Goal: Information Seeking & Learning: Stay updated

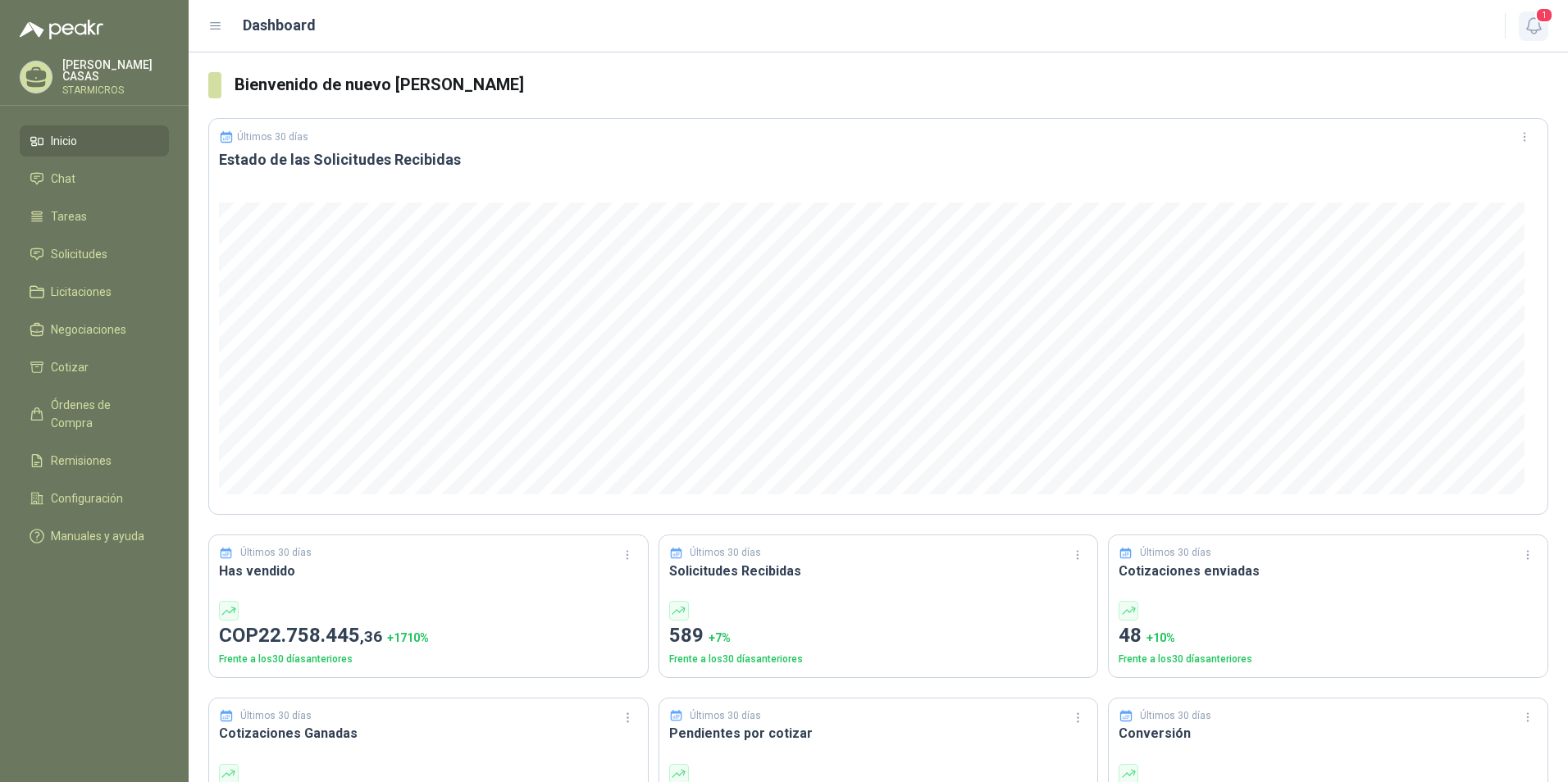
click at [1536, 17] on span "1" at bounding box center [1544, 15] width 18 height 15
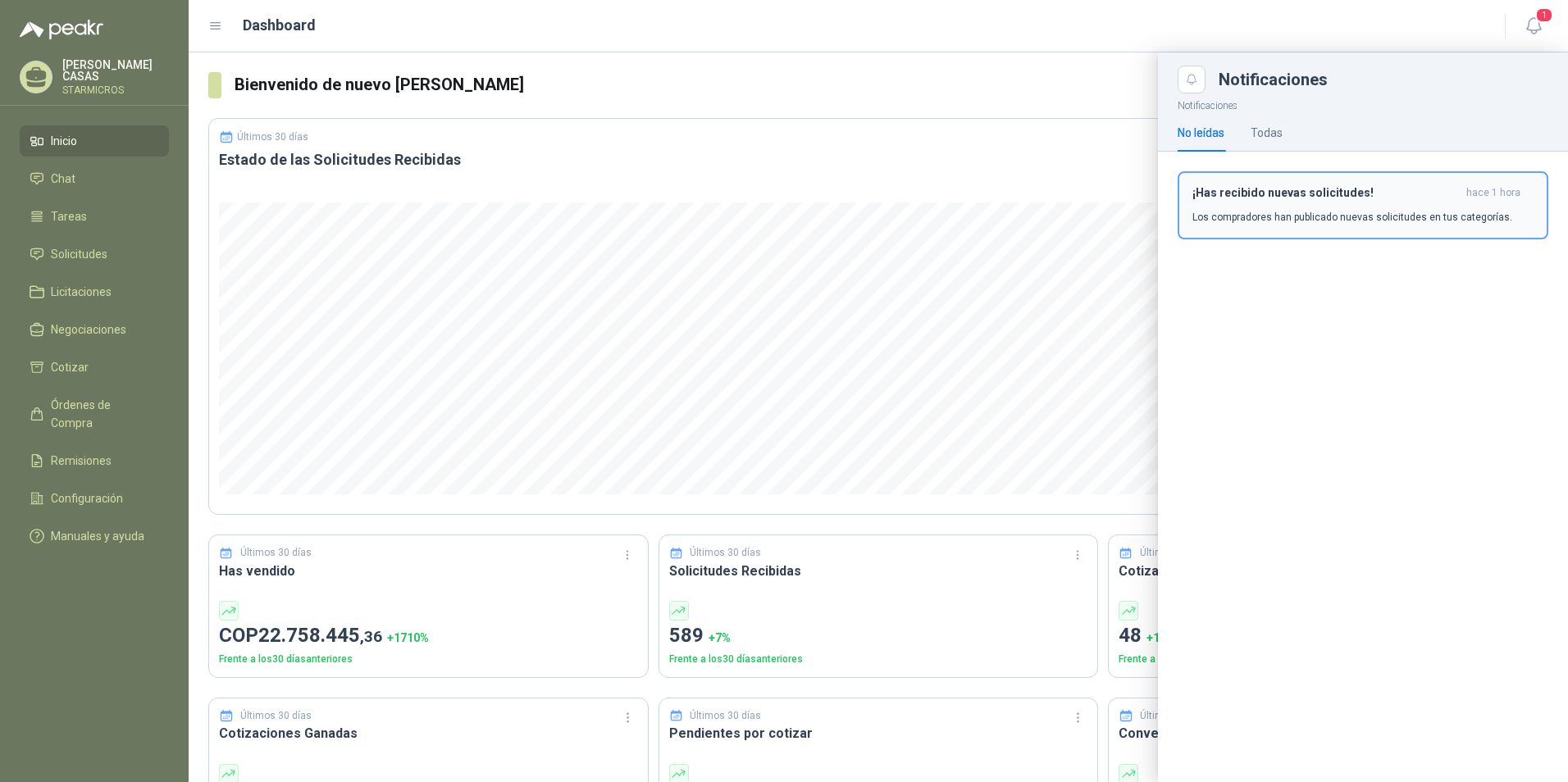
click at [1412, 191] on h3 "¡Has recibido nuevas solicitudes!" at bounding box center [1326, 192] width 268 height 14
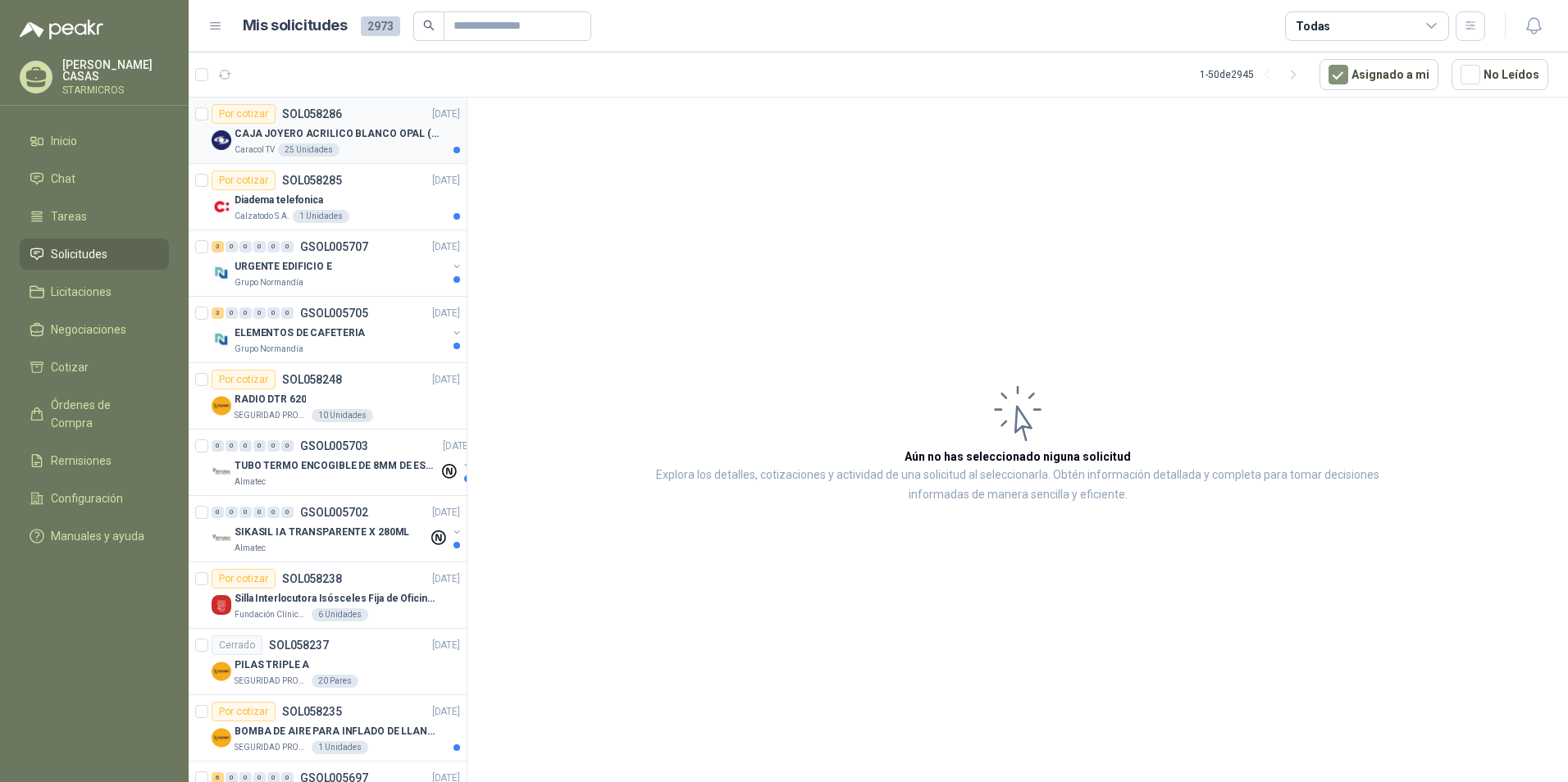
click at [348, 153] on div "Caracol TV 25 Unidades" at bounding box center [347, 150] width 226 height 13
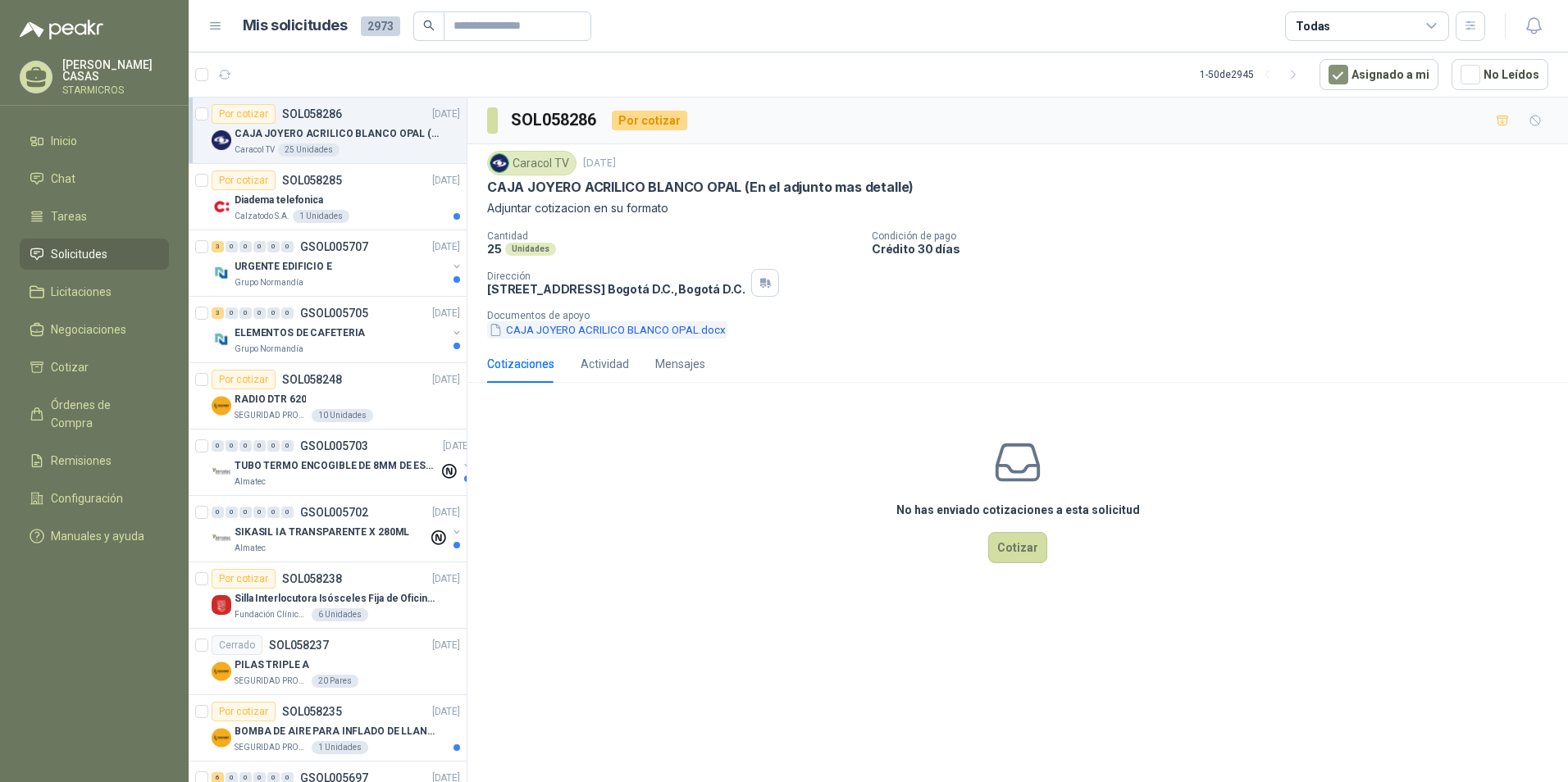
click at [557, 327] on button "CAJA JOYERO ACRILICO BLANCO OPAL.docx" at bounding box center [607, 329] width 240 height 17
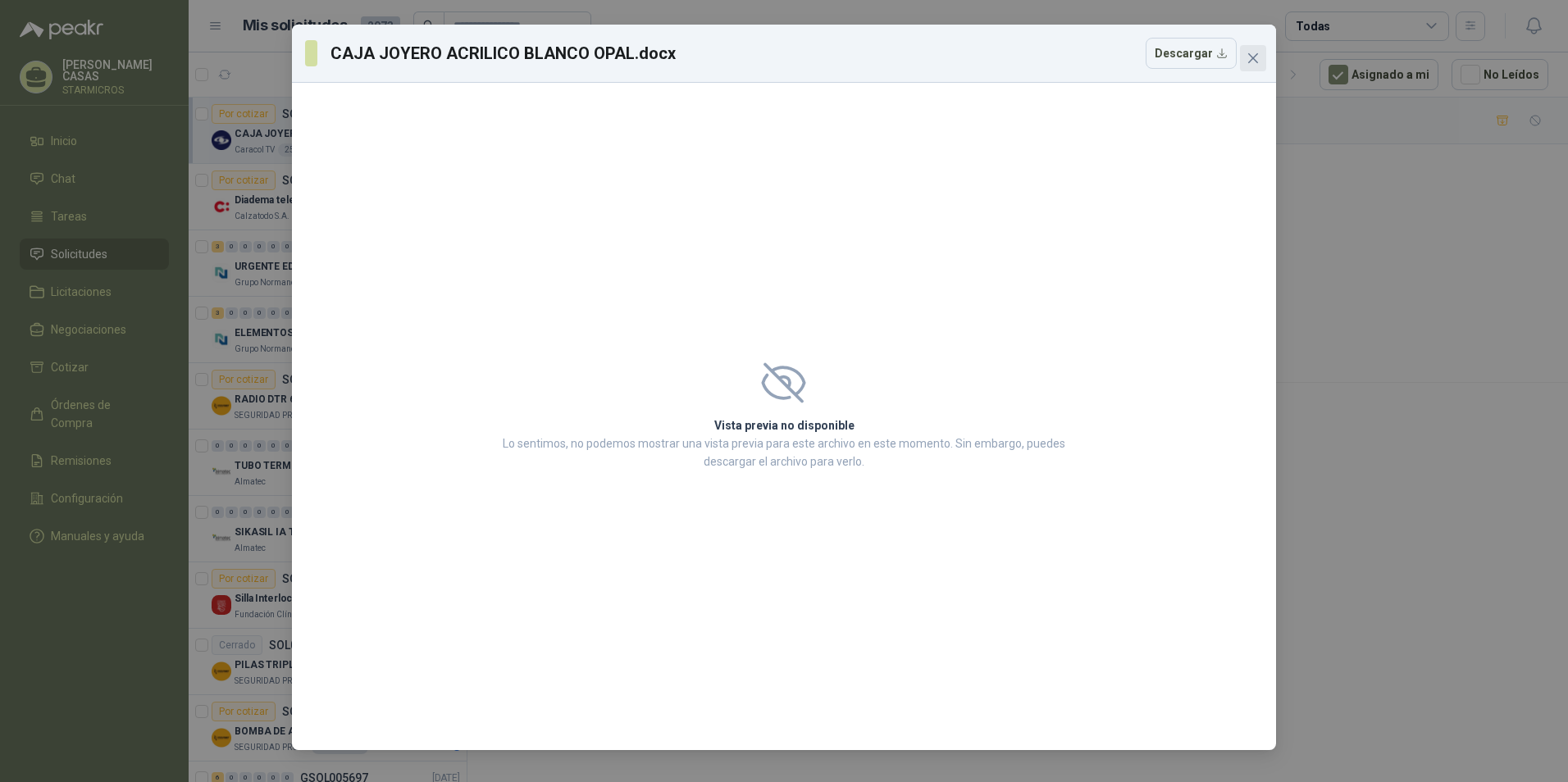
click at [1243, 65] on button "Close" at bounding box center [1252, 58] width 26 height 26
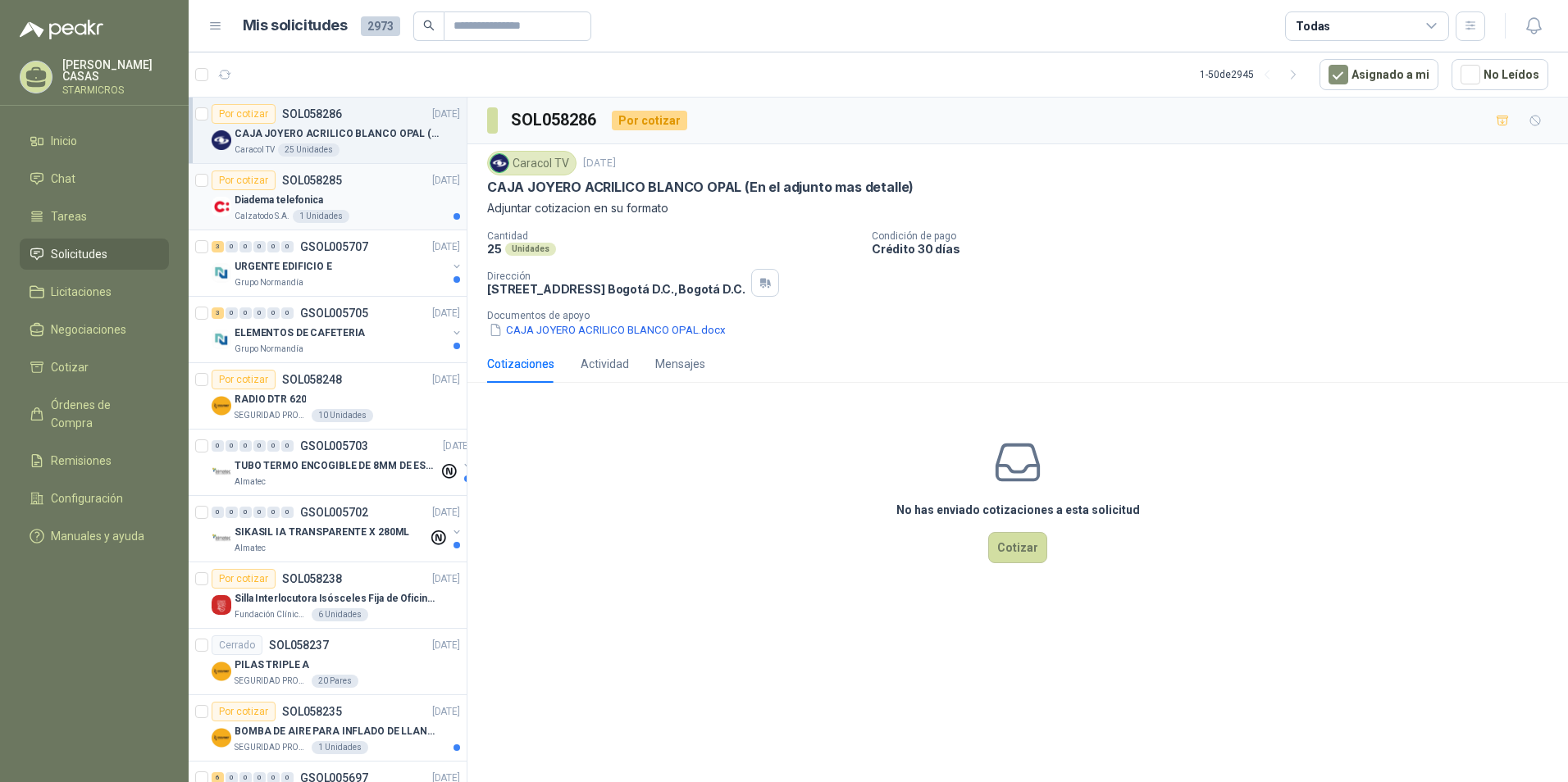
click at [329, 190] on div "Por cotizar SOL058285" at bounding box center [277, 181] width 131 height 20
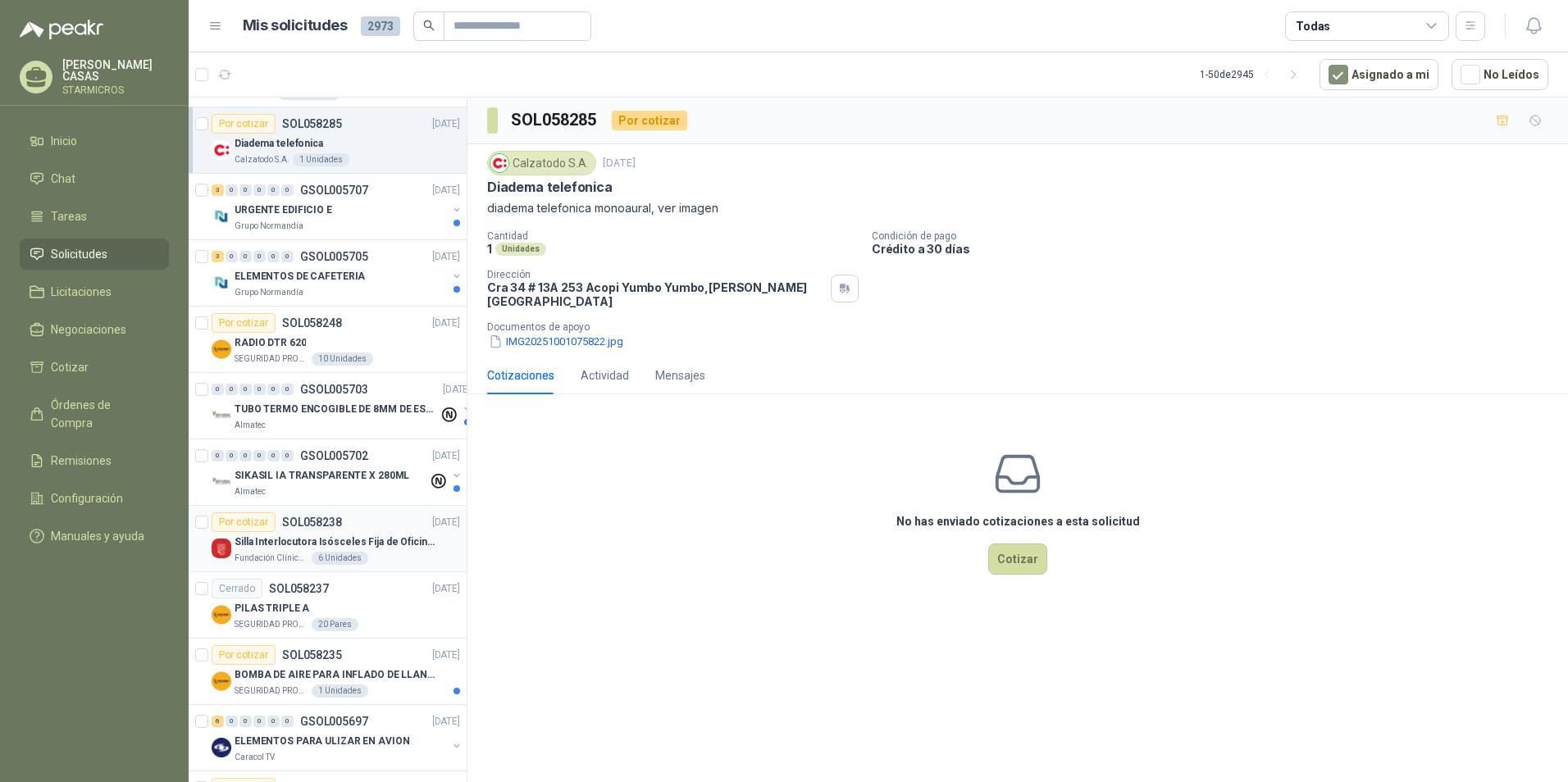
scroll to position [82, 0]
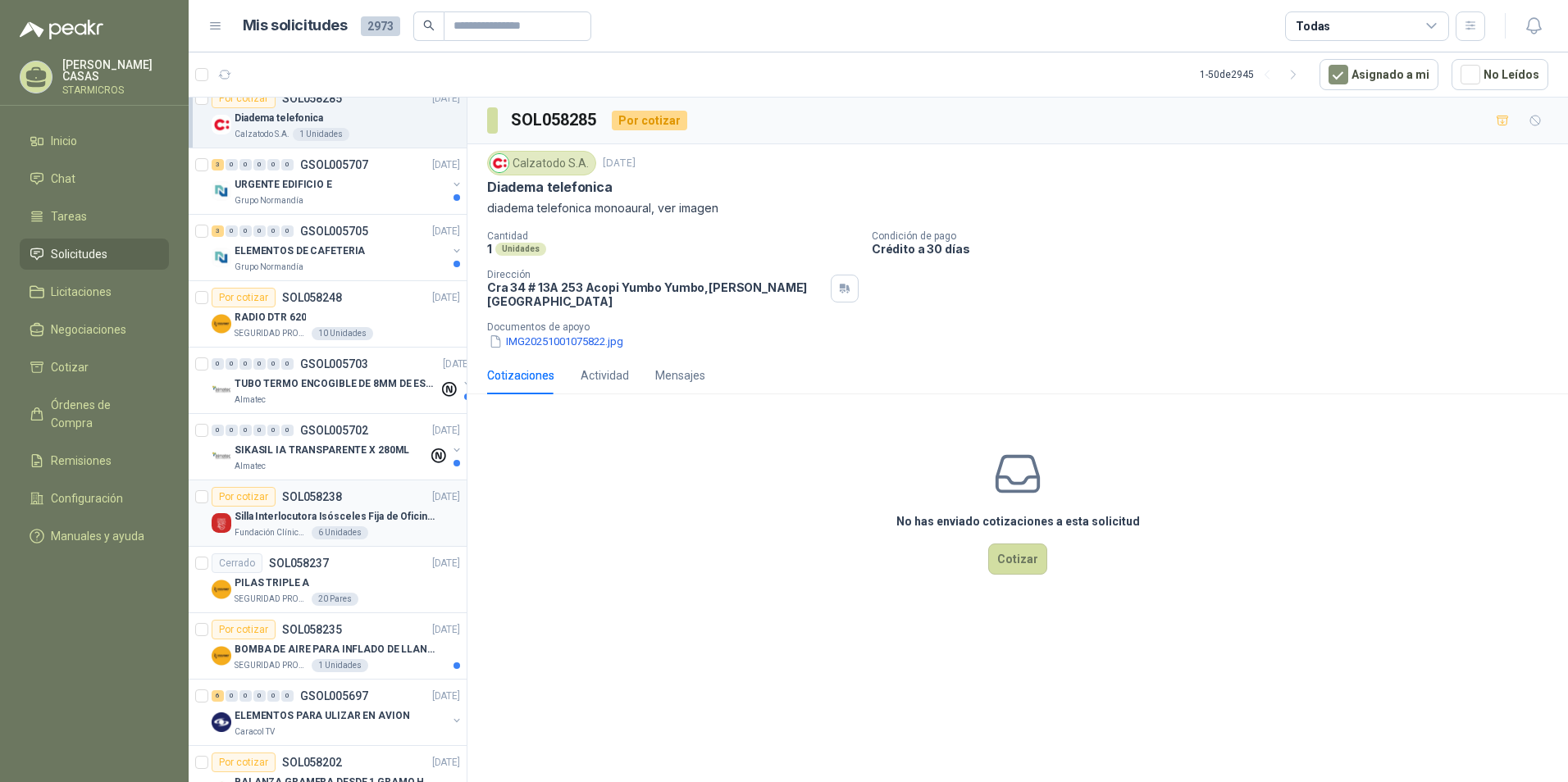
click at [363, 486] on article "Por cotizar SOL058238 30/09/25 Silla Interlocutora Isósceles Fija de Oficina Te…" at bounding box center [328, 513] width 278 height 66
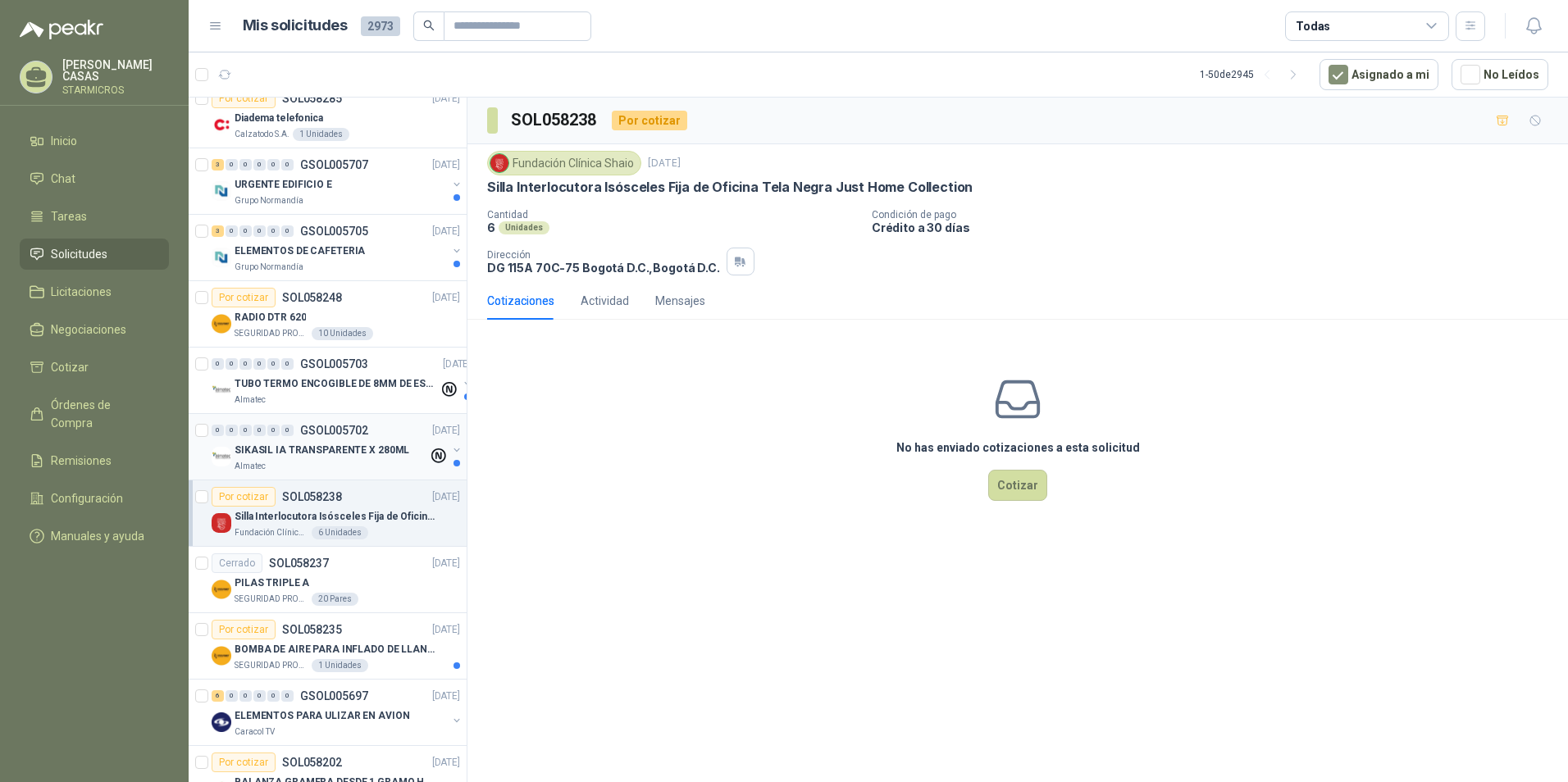
click at [321, 448] on p "SIKASIL IA TRANSPARENTE X 280ML" at bounding box center [321, 450] width 174 height 15
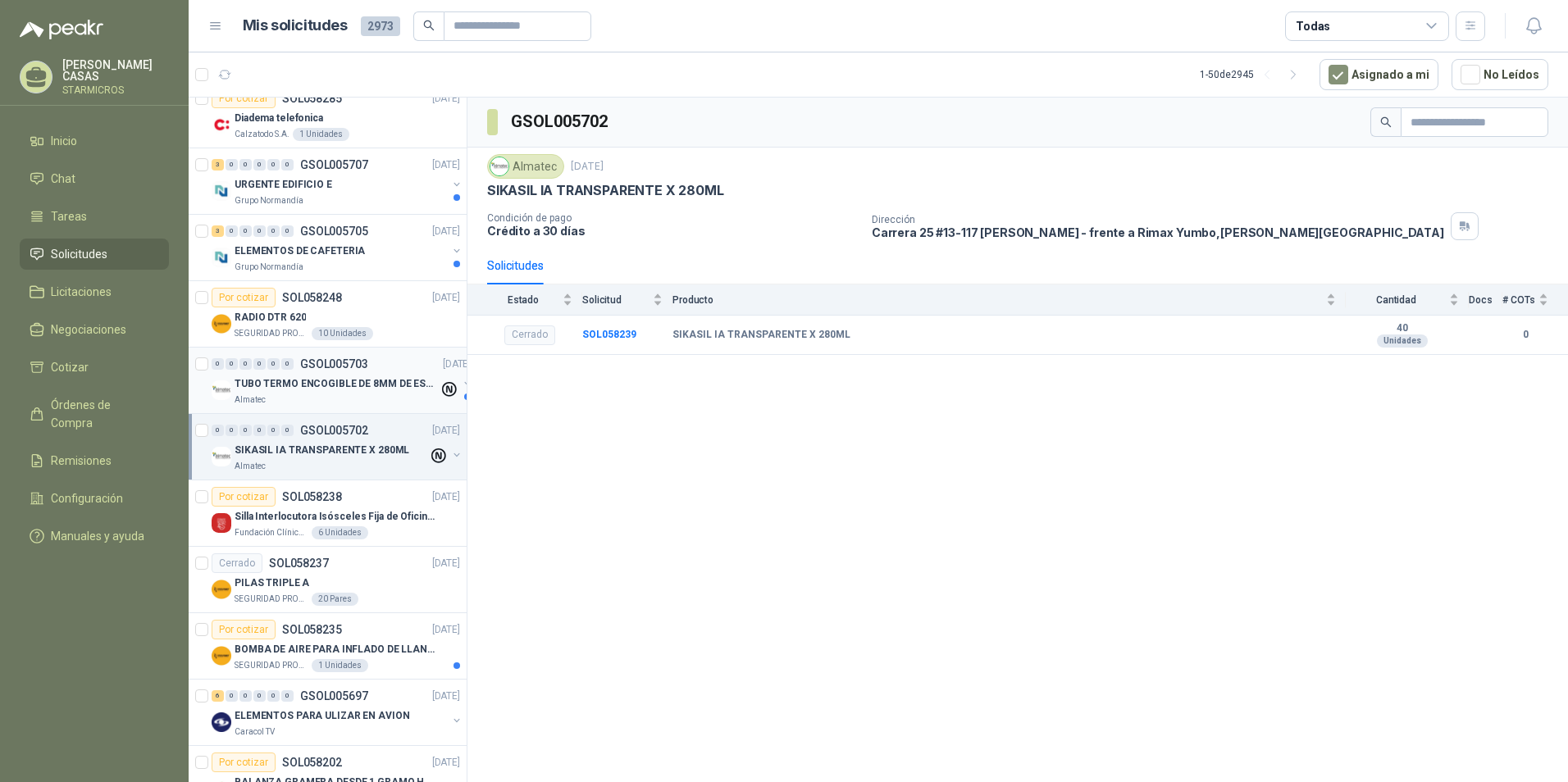
click at [348, 406] on div "0 0 0 0 0 0 GSOL005703 30/09/25 TUBO TERMO ENCOGIBLE DE 8MM DE ESPESOR X 5CMS A…" at bounding box center [328, 380] width 278 height 66
click at [360, 408] on div "0 0 0 0 0 0 GSOL005703 30/09/25 TUBO TERMO ENCOGIBLE DE 8MM DE ESPESOR X 5CMS A…" at bounding box center [328, 380] width 278 height 66
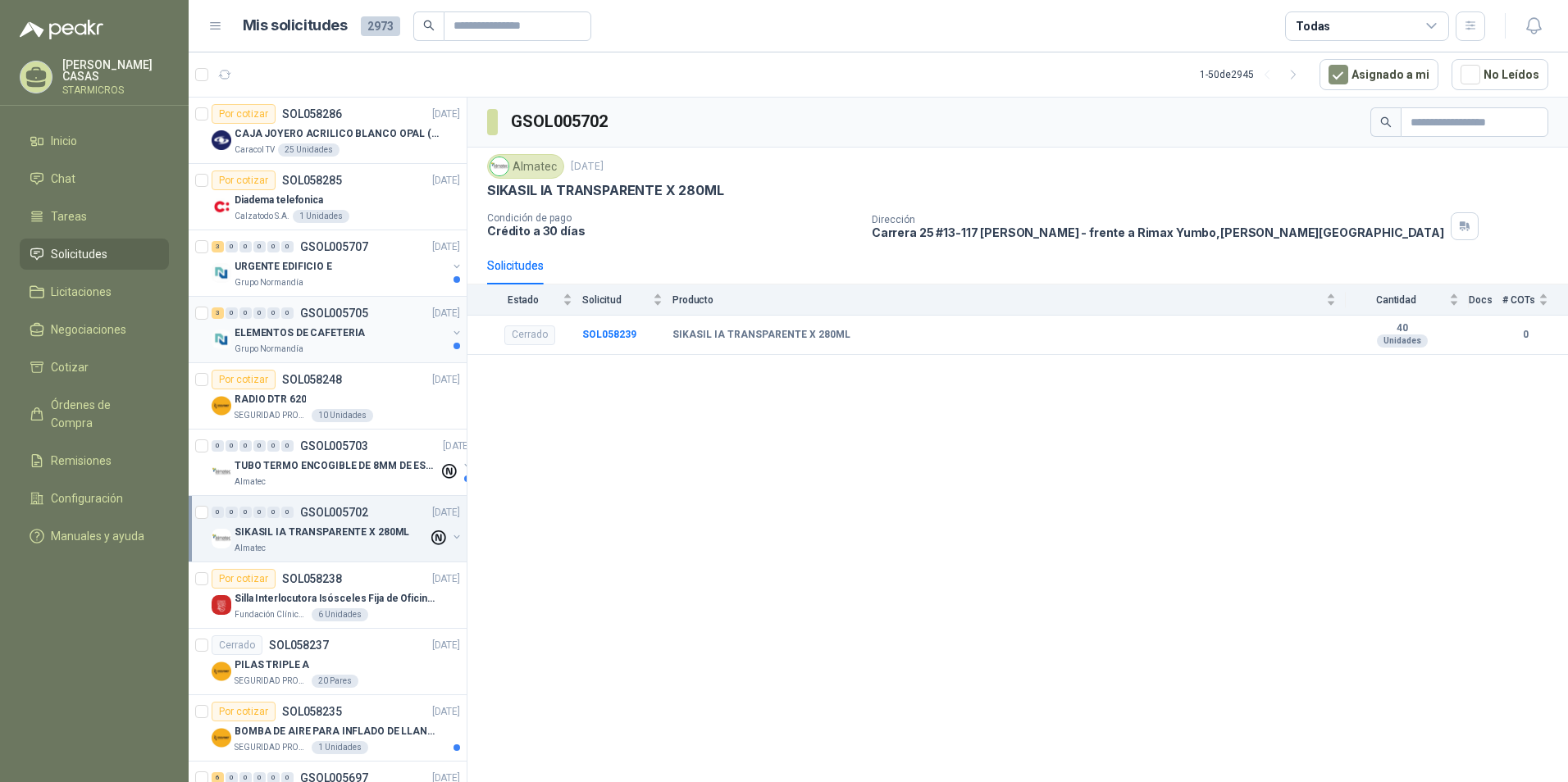
click at [341, 337] on p "ELEMENTOS DE CAFETERIA" at bounding box center [299, 333] width 131 height 15
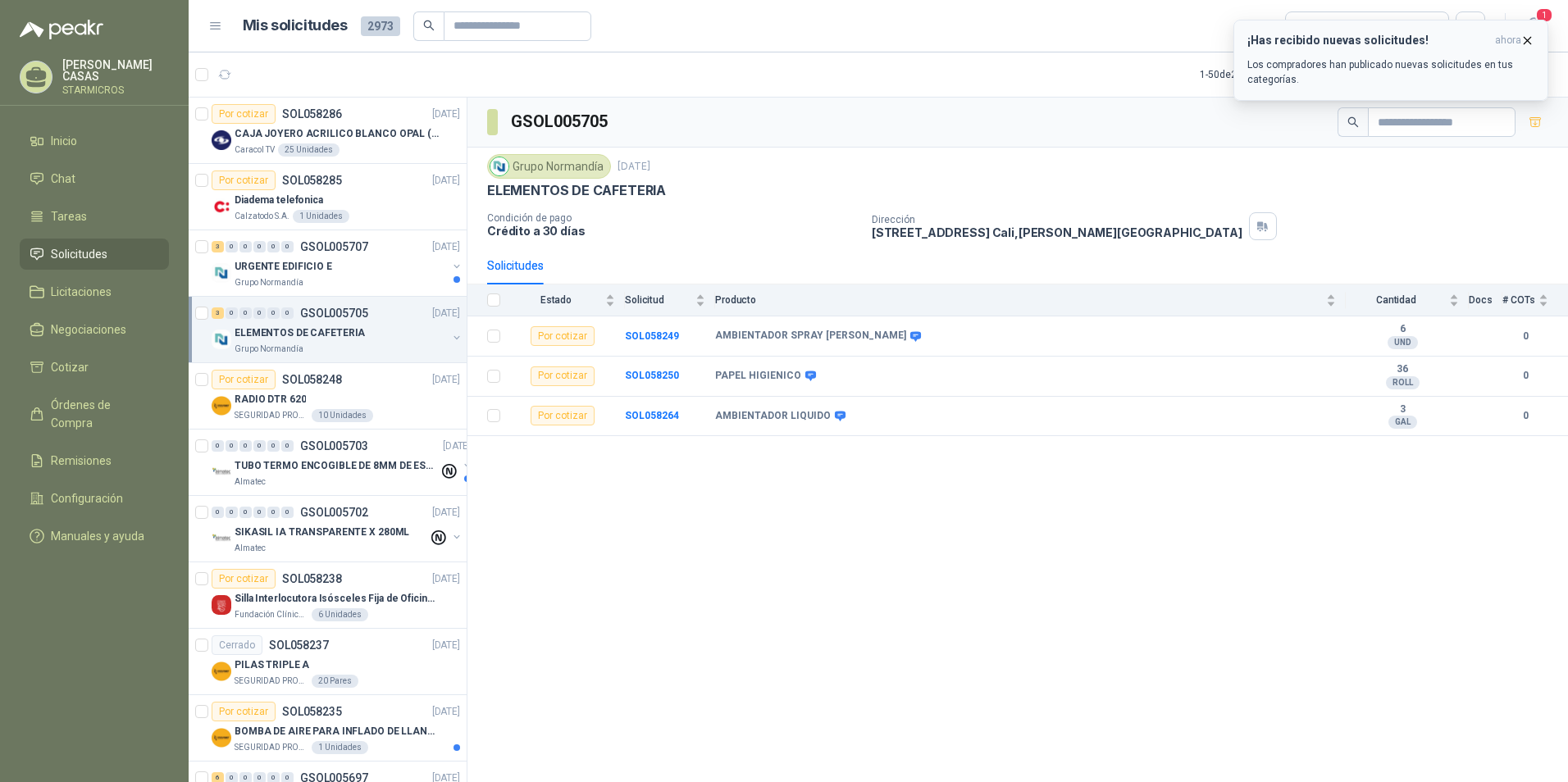
click at [1267, 64] on p "Los compradores han publicado nuevas solicitudes en tus categorías." at bounding box center [1390, 72] width 287 height 30
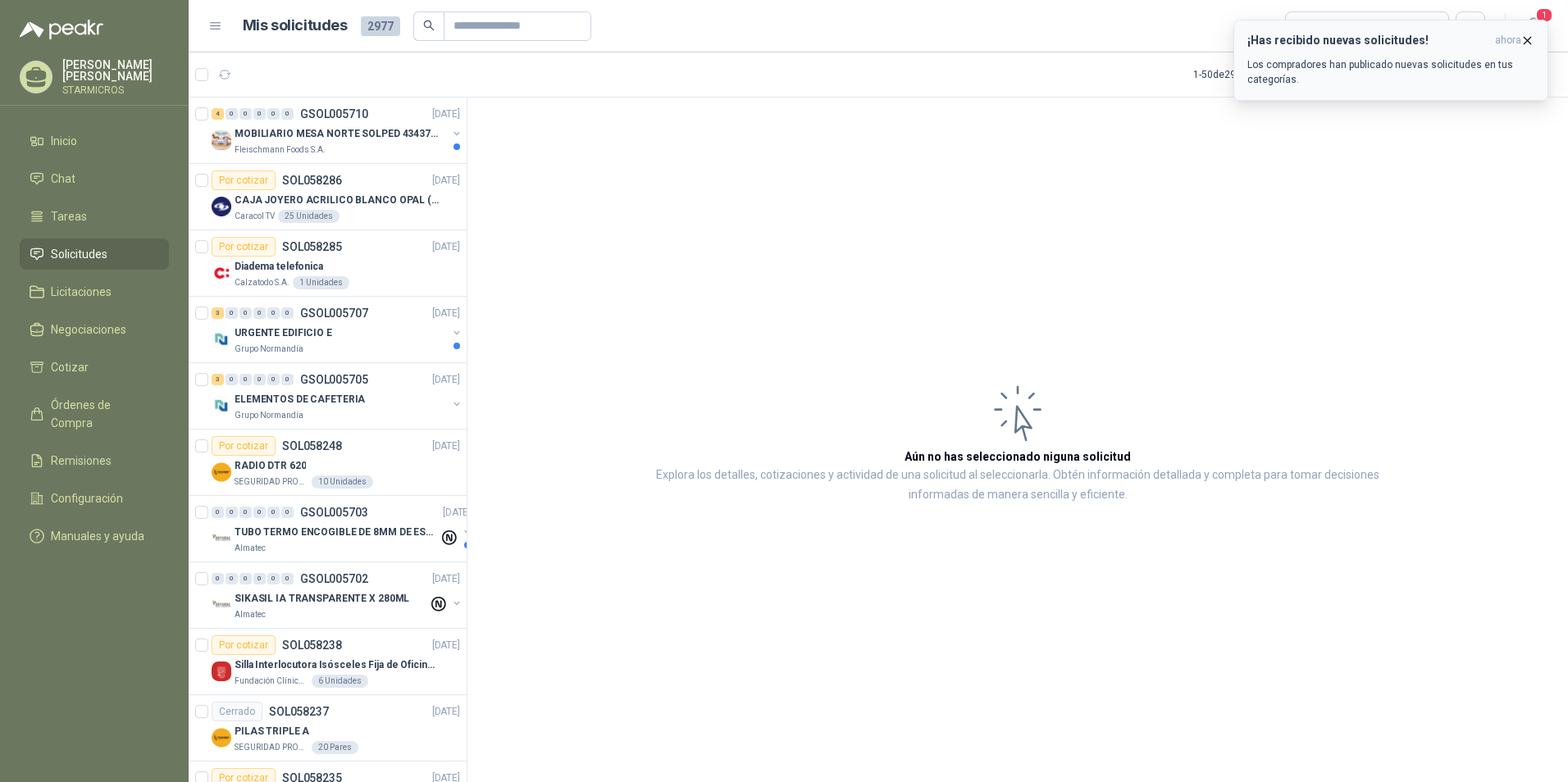
click at [1298, 47] on div "¡Has recibido nuevas solicitudes! ahora Los compradores han publicado nuevas so…" at bounding box center [1390, 60] width 287 height 54
